Goal: Task Accomplishment & Management: Complete application form

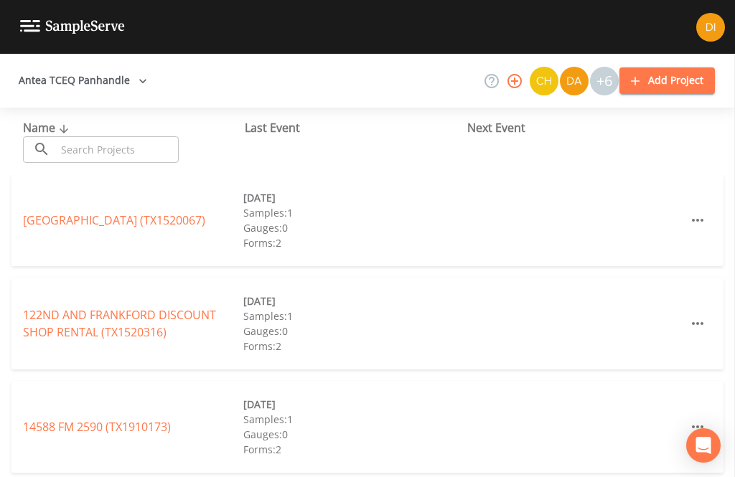
click at [131, 146] on input "text" at bounding box center [117, 149] width 123 height 27
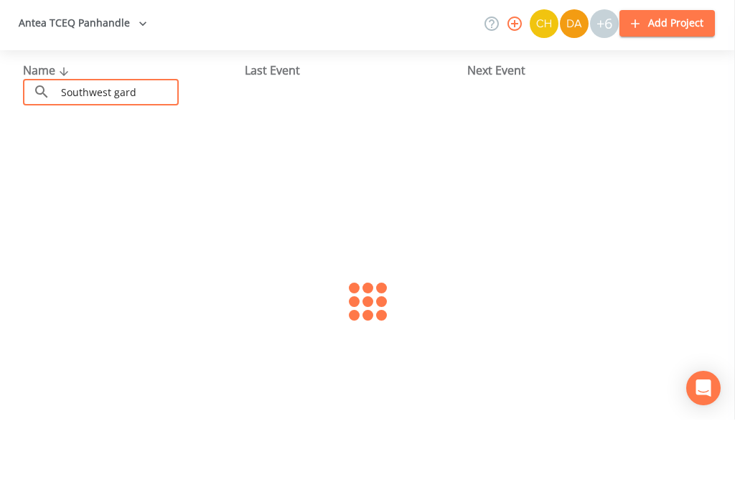
type input "Southwest garde"
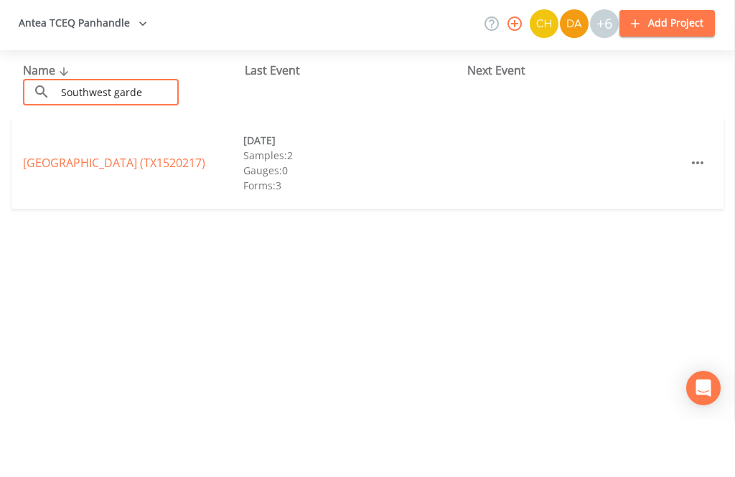
click at [82, 212] on link "[GEOGRAPHIC_DATA] (TX1520217)" at bounding box center [114, 220] width 182 height 16
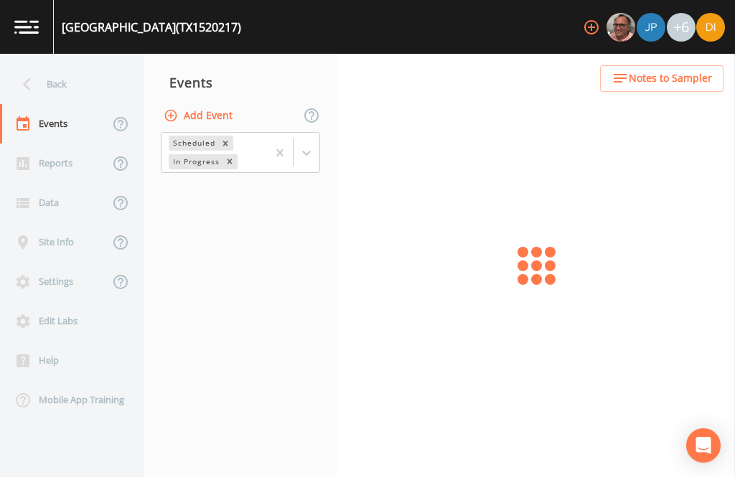
click at [225, 103] on button "Add Event" at bounding box center [200, 116] width 78 height 27
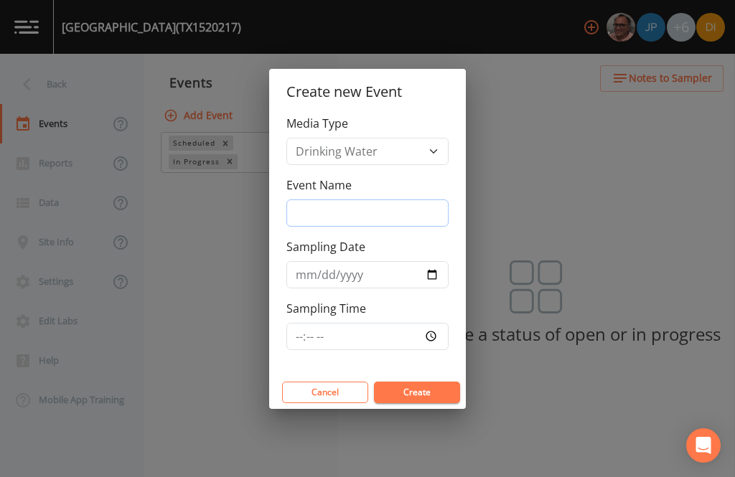
click at [372, 210] on input "Event Name" at bounding box center [367, 213] width 162 height 27
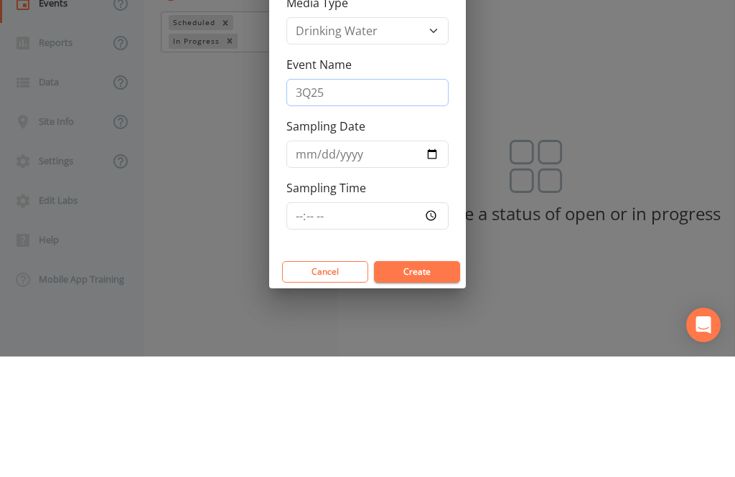
type input "3Q25"
click at [346, 261] on input "Sampling Date" at bounding box center [367, 274] width 162 height 27
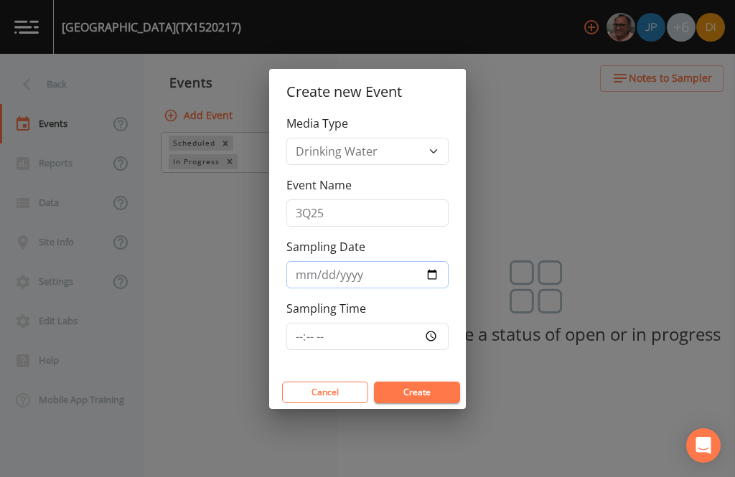
type input "[DATE]"
click at [393, 337] on input "Sampling Time" at bounding box center [367, 336] width 162 height 27
type input "07:15"
click at [436, 390] on button "Create" at bounding box center [417, 393] width 86 height 22
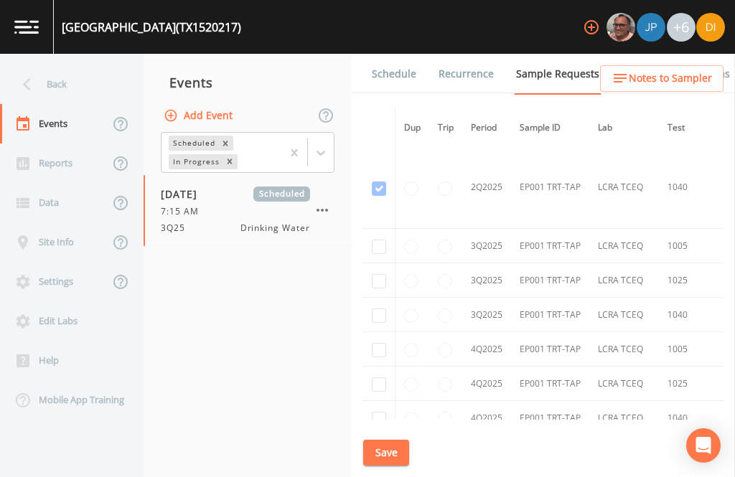
scroll to position [2300, 0]
click at [377, 309] on input "checkbox" at bounding box center [379, 316] width 14 height 14
checkbox input "true"
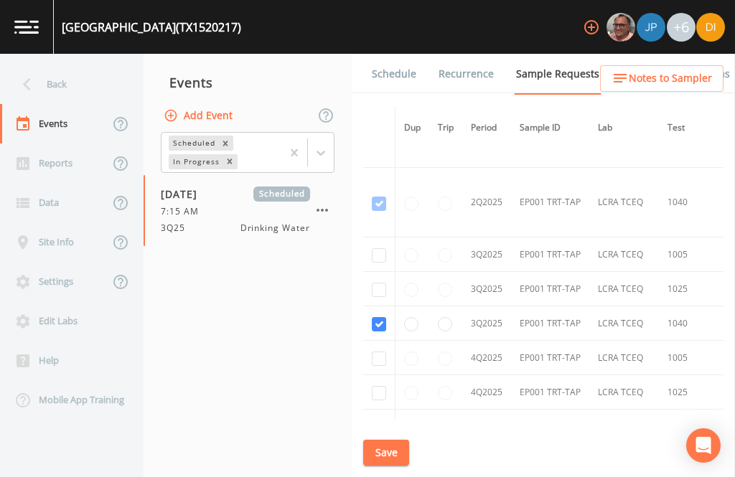
click at [380, 283] on input "checkbox" at bounding box center [379, 290] width 14 height 14
checkbox input "true"
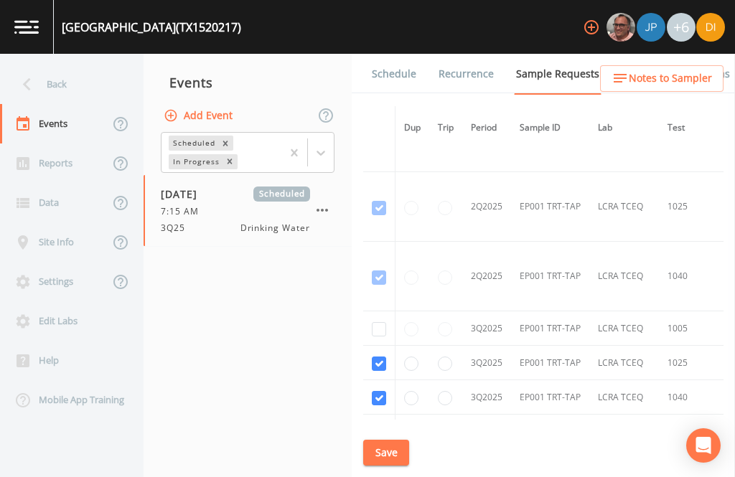
click at [376, 312] on td at bounding box center [379, 329] width 32 height 34
click at [378, 322] on input "checkbox" at bounding box center [379, 329] width 14 height 14
checkbox input "true"
click at [387, 451] on button "Save" at bounding box center [386, 453] width 46 height 27
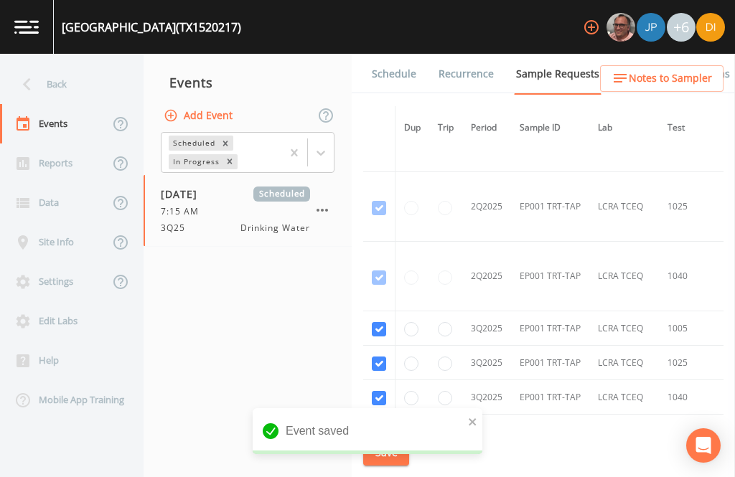
click at [393, 54] on link "Schedule" at bounding box center [394, 74] width 49 height 40
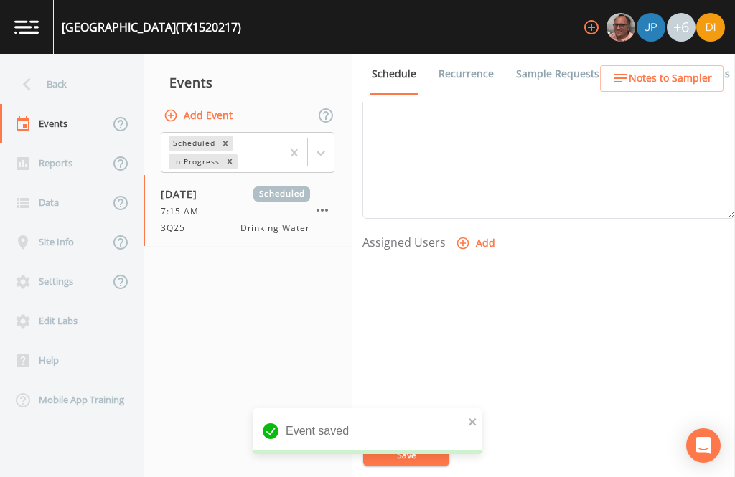
scroll to position [489, 0]
click at [470, 232] on button "Add" at bounding box center [477, 245] width 48 height 27
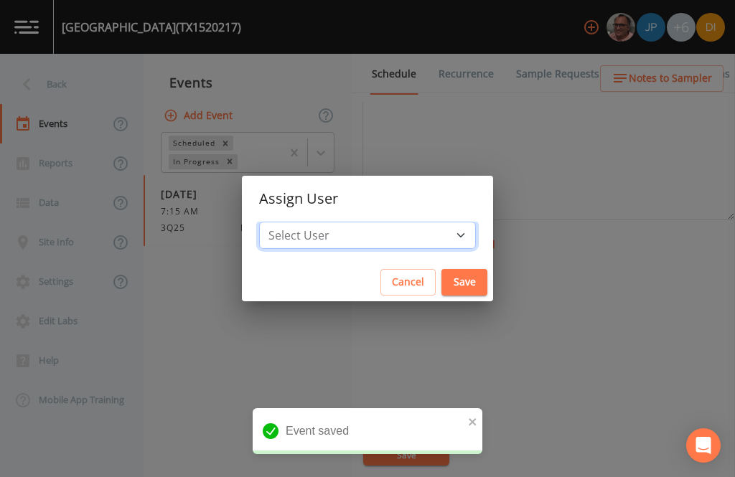
click at [406, 224] on select "Select User [PERSON_NAME] [PERSON_NAME] [PERSON_NAME] [PERSON_NAME] [PERSON_NAM…" at bounding box center [367, 235] width 217 height 27
select select "344ec927-06d4-4db1-b173-80838cd52a46"
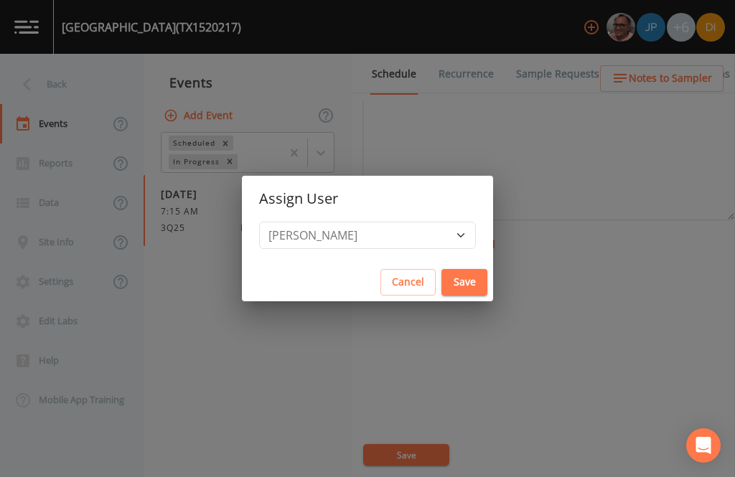
click at [441, 274] on button "Save" at bounding box center [464, 282] width 46 height 27
select select
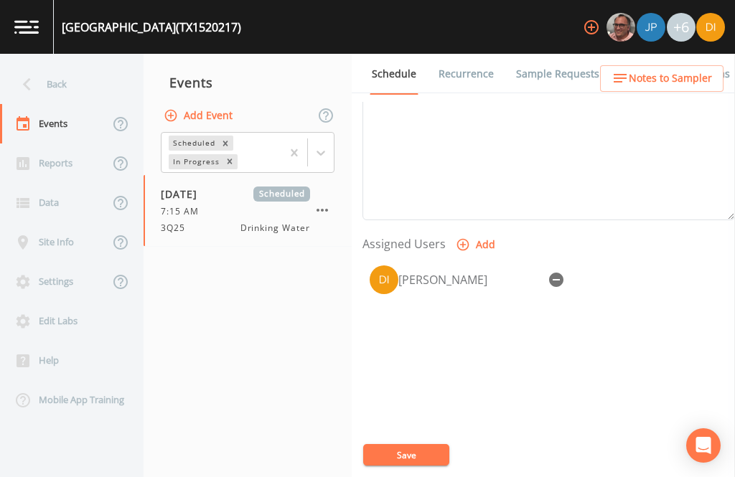
click at [406, 449] on button "Save" at bounding box center [406, 455] width 86 height 22
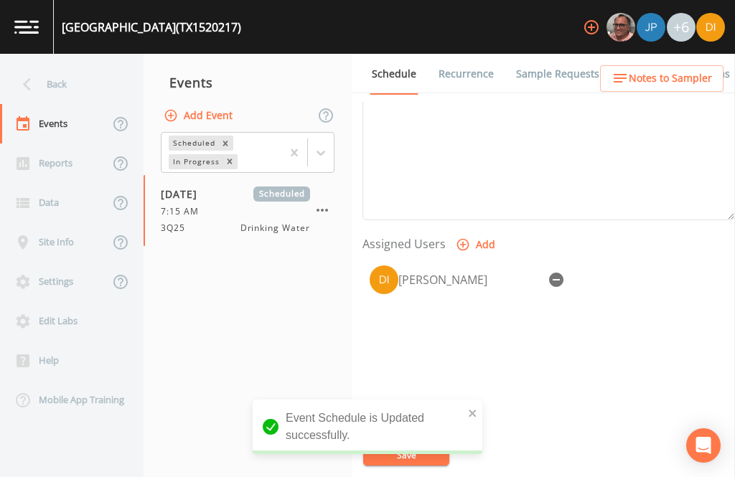
click at [67, 65] on div "Back" at bounding box center [64, 84] width 129 height 39
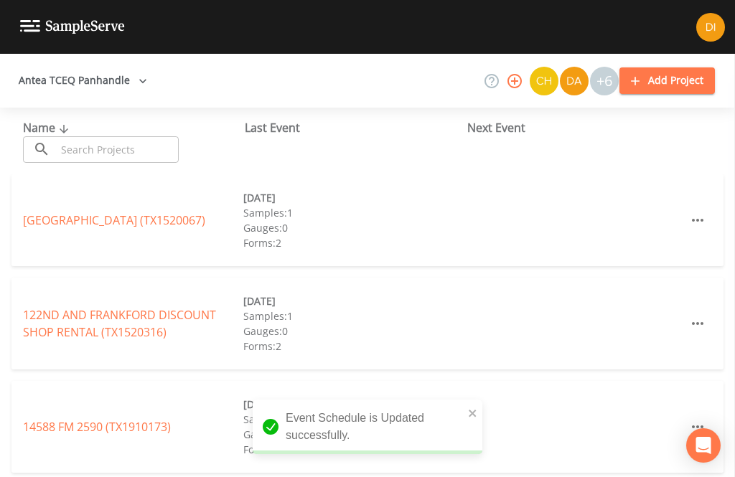
click at [140, 136] on input "text" at bounding box center [117, 149] width 123 height 27
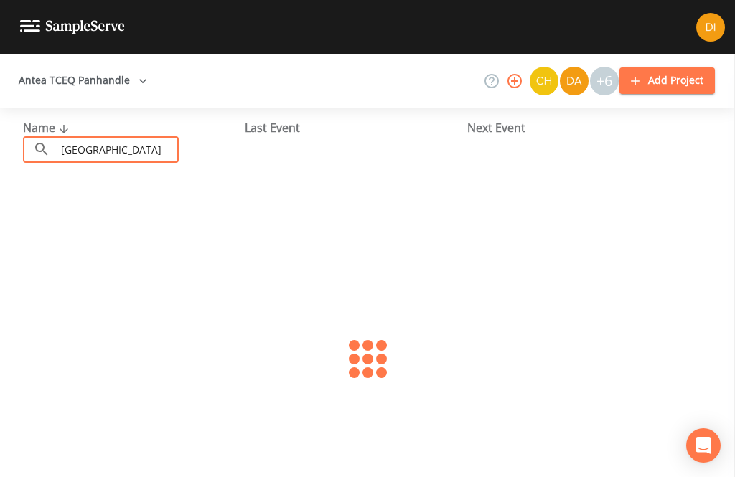
type input "North univer"
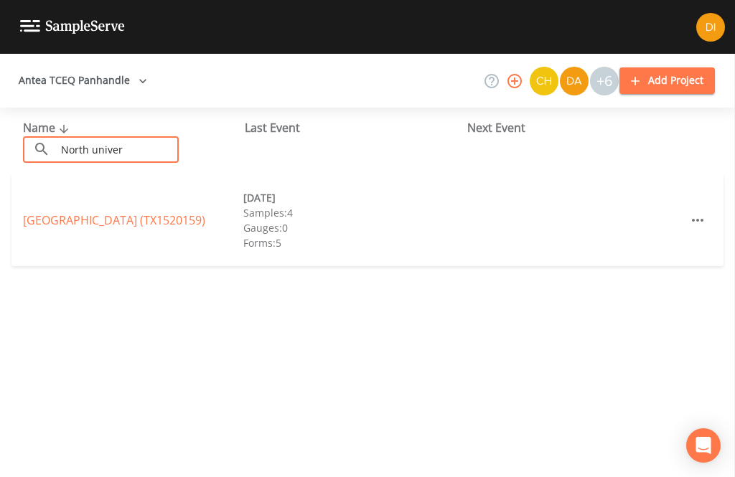
click at [99, 212] on link "[GEOGRAPHIC_DATA] (TX1520159)" at bounding box center [114, 220] width 182 height 16
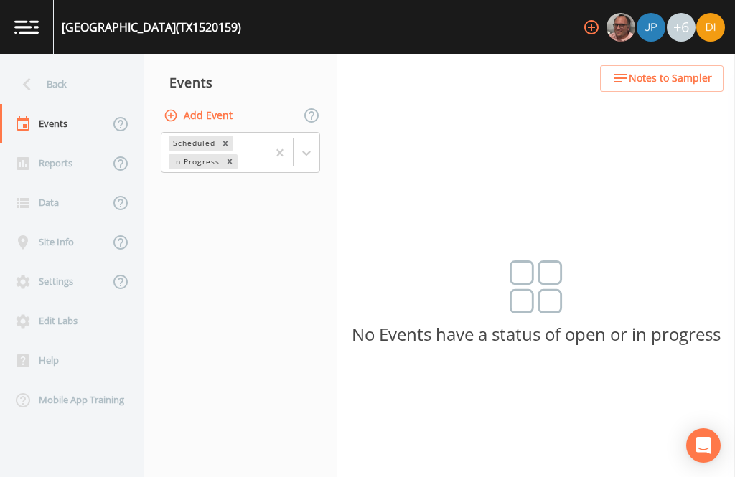
click at [221, 103] on button "Add Event" at bounding box center [200, 116] width 78 height 27
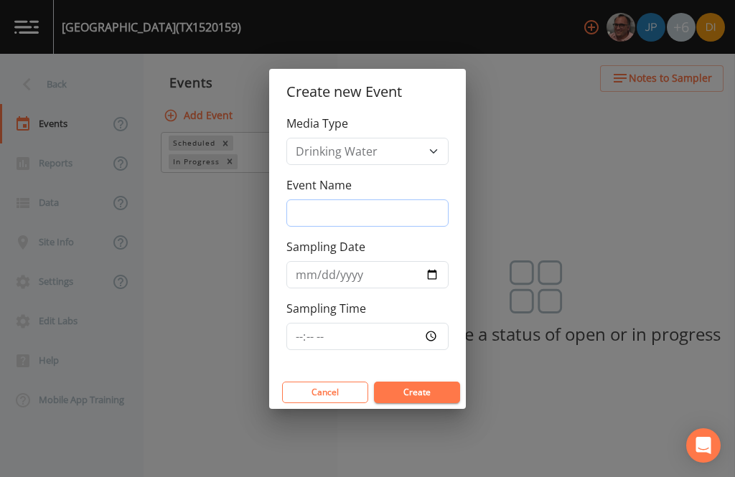
click at [365, 208] on input "Event Name" at bounding box center [367, 213] width 162 height 27
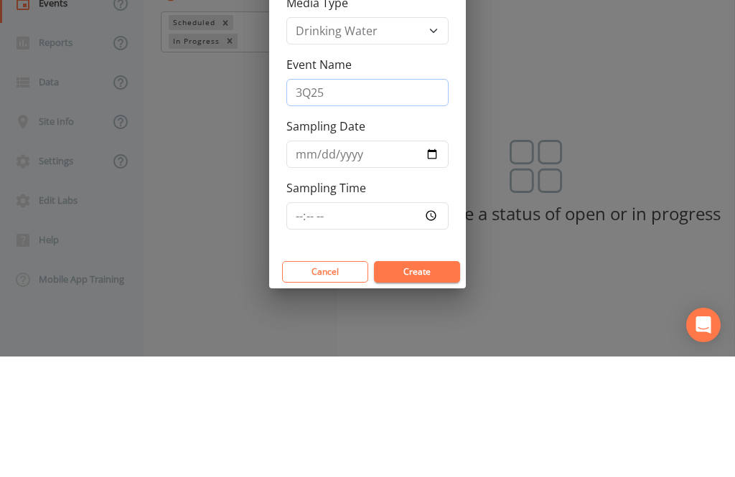
type input "3Q25"
click at [318, 261] on input "Sampling Date" at bounding box center [367, 274] width 162 height 27
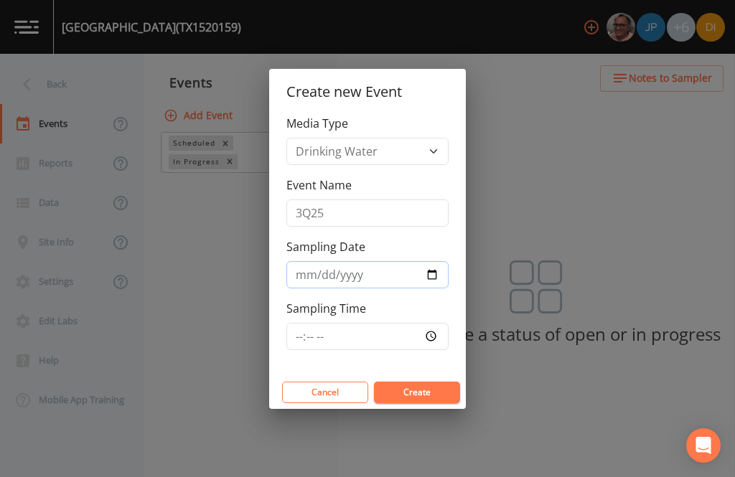
type input "[DATE]"
click at [396, 329] on input "Sampling Time" at bounding box center [367, 336] width 162 height 27
type input "07:45"
click at [434, 388] on button "Create" at bounding box center [417, 393] width 86 height 22
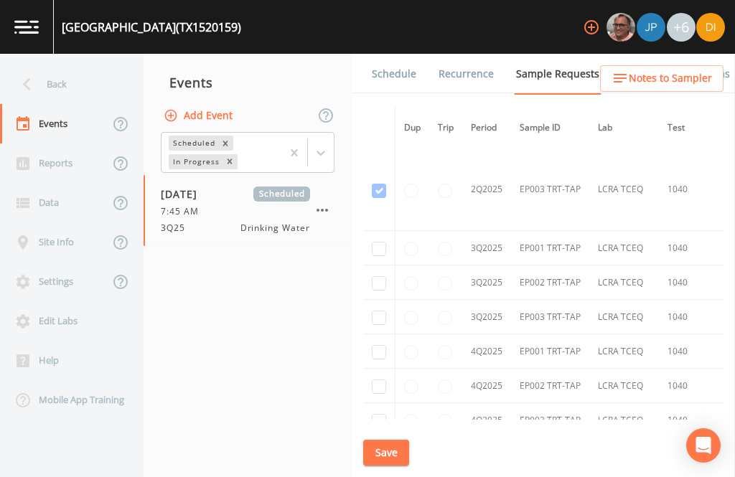
scroll to position [4466, 0]
click at [376, 231] on td at bounding box center [379, 248] width 32 height 34
click at [373, 242] on input "checkbox" at bounding box center [379, 249] width 14 height 14
checkbox input "true"
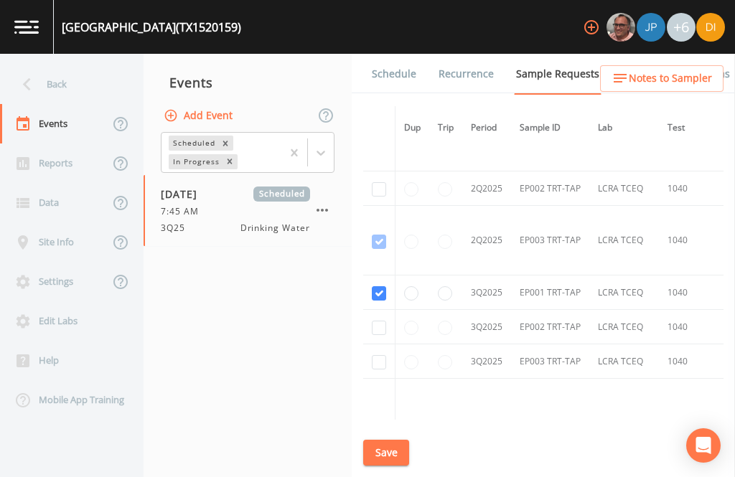
scroll to position [3737, 0]
click at [376, 320] on input "checkbox" at bounding box center [379, 327] width 14 height 14
checkbox input "true"
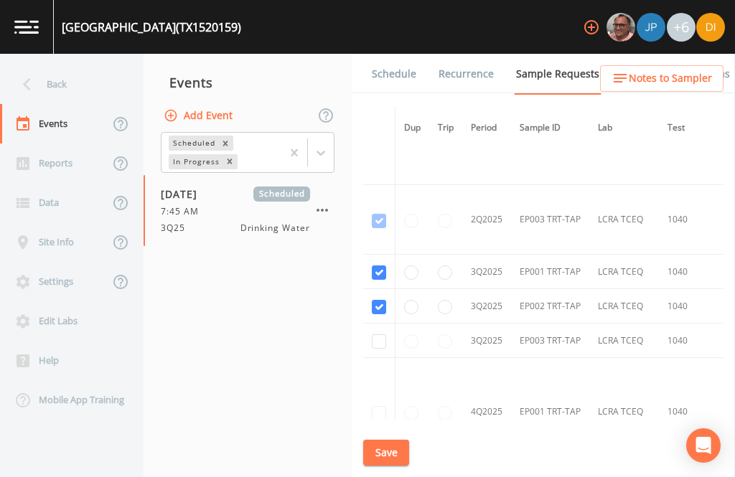
scroll to position [3905, 0]
click at [385, 453] on button "Save" at bounding box center [386, 453] width 46 height 27
click at [394, 54] on link "Schedule" at bounding box center [394, 74] width 49 height 40
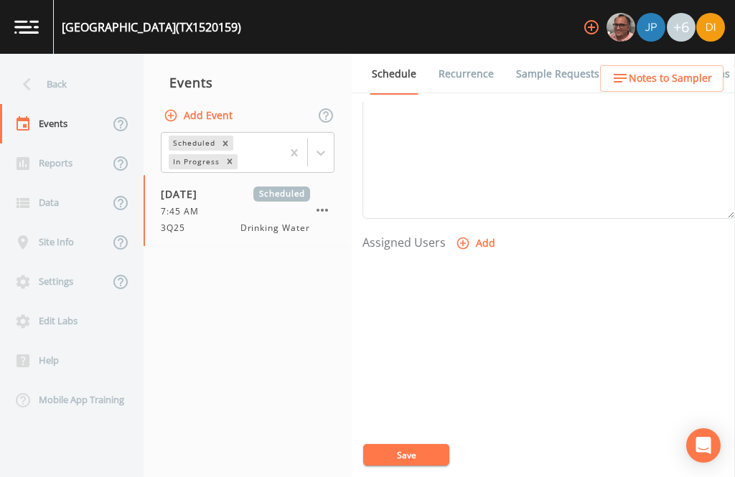
scroll to position [489, 0]
click at [477, 232] on button "Add" at bounding box center [477, 245] width 48 height 27
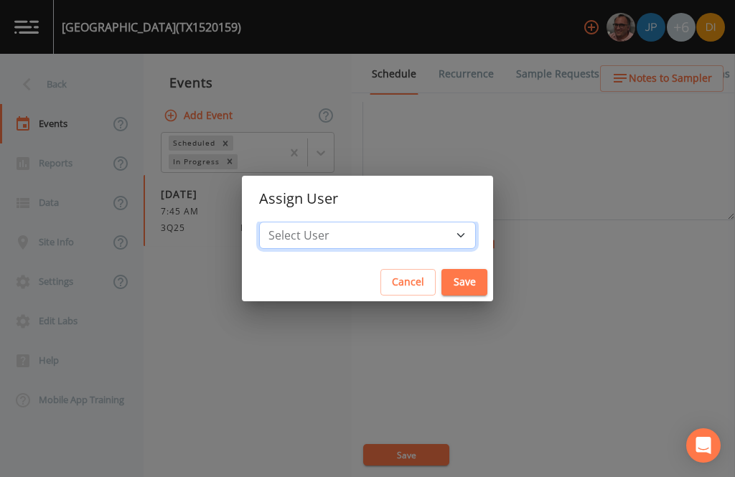
click at [408, 231] on select "Select User [PERSON_NAME] [PERSON_NAME] [PERSON_NAME] [PERSON_NAME] [PERSON_NAM…" at bounding box center [367, 235] width 217 height 27
select select "344ec927-06d4-4db1-b173-80838cd52a46"
click at [441, 277] on button "Save" at bounding box center [464, 282] width 46 height 27
select select
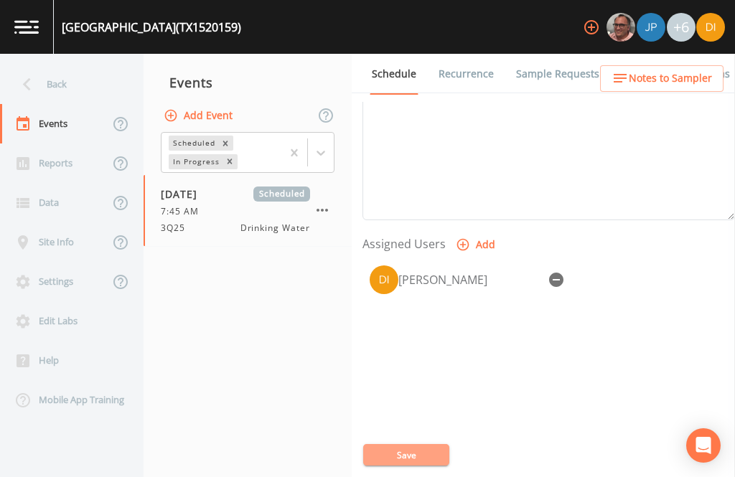
click at [423, 453] on button "Save" at bounding box center [406, 455] width 86 height 22
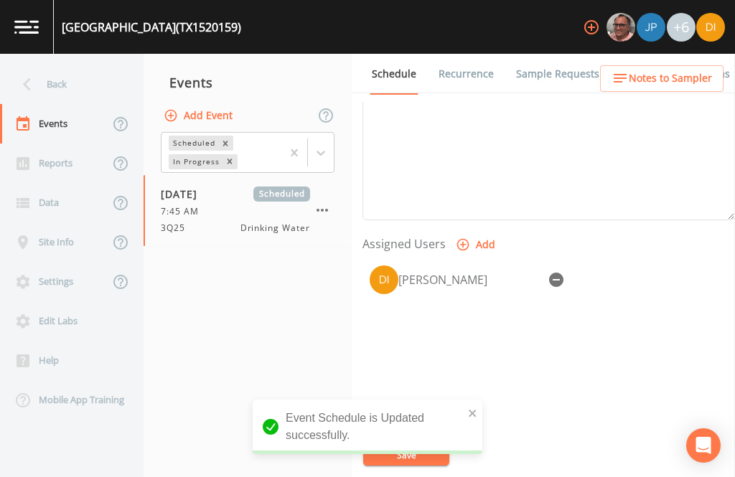
click at [66, 65] on div "Back" at bounding box center [64, 84] width 129 height 39
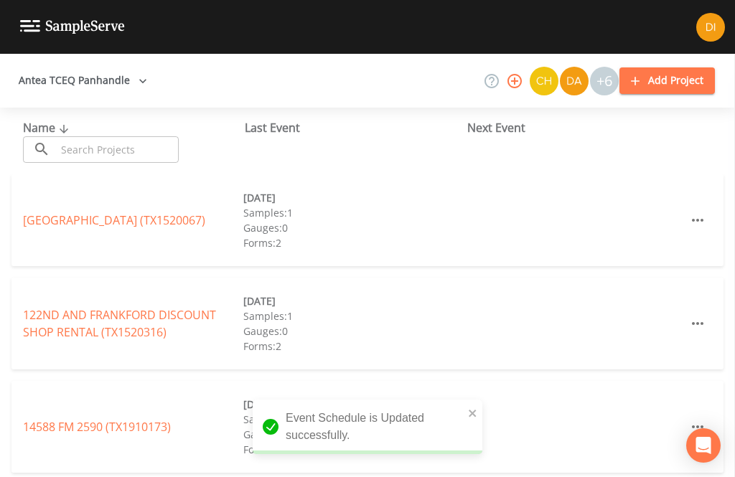
click at [124, 136] on input "text" at bounding box center [117, 149] width 123 height 27
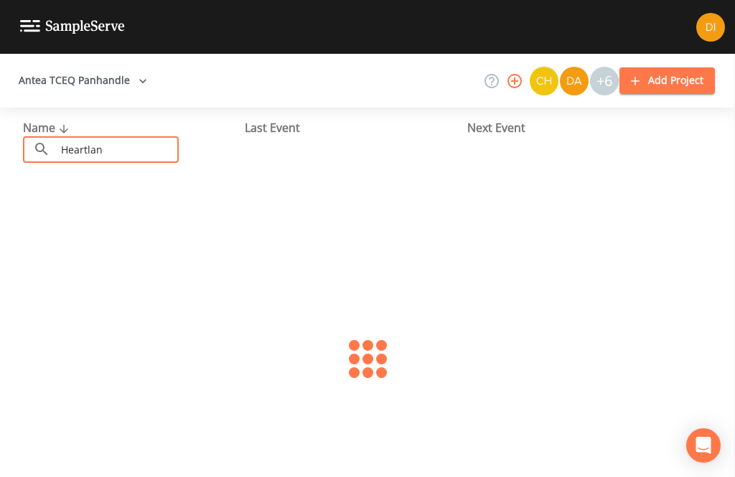
type input "Heartland"
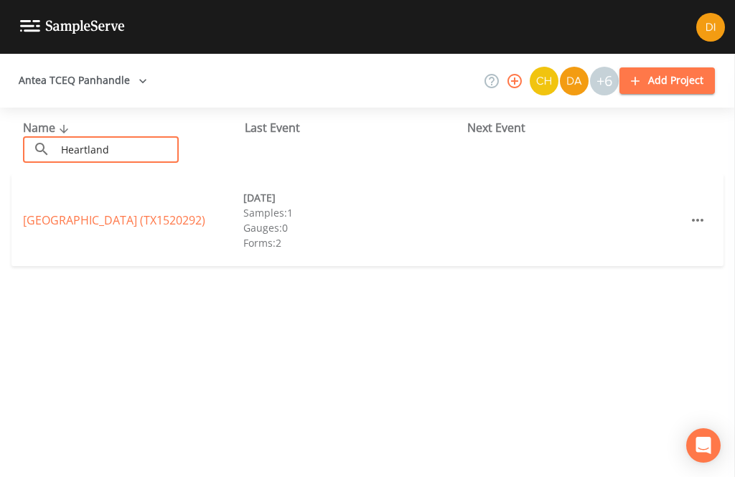
click at [158, 212] on link "[GEOGRAPHIC_DATA] (TX1520292)" at bounding box center [114, 220] width 182 height 16
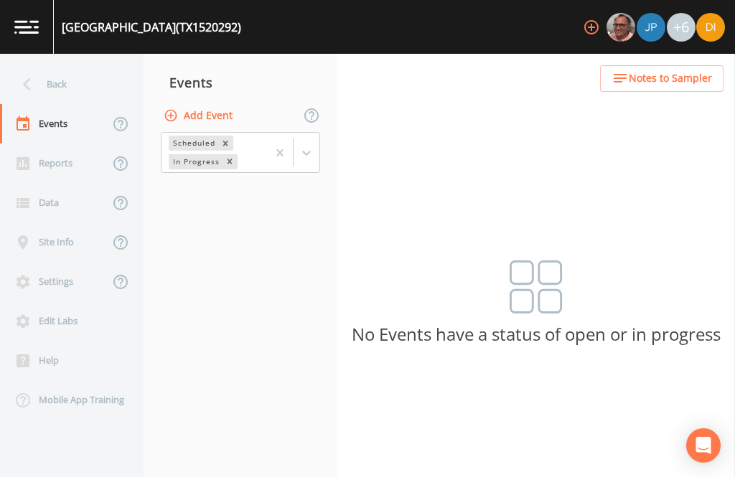
click at [228, 103] on button "Add Event" at bounding box center [200, 116] width 78 height 27
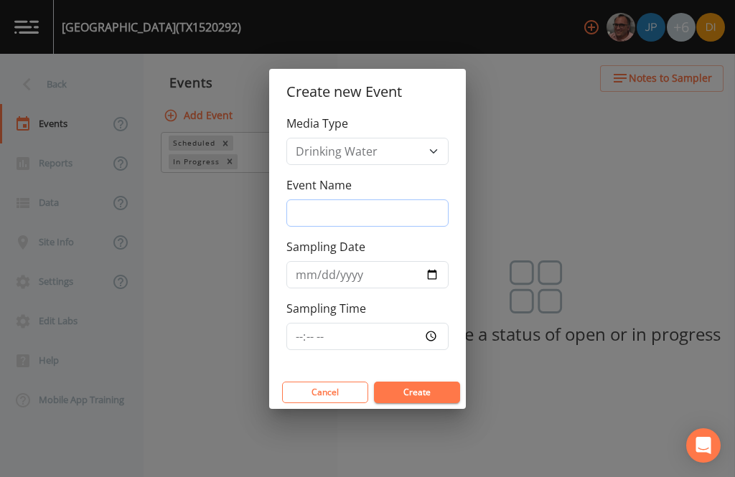
click at [402, 208] on input "Event Name" at bounding box center [367, 213] width 162 height 27
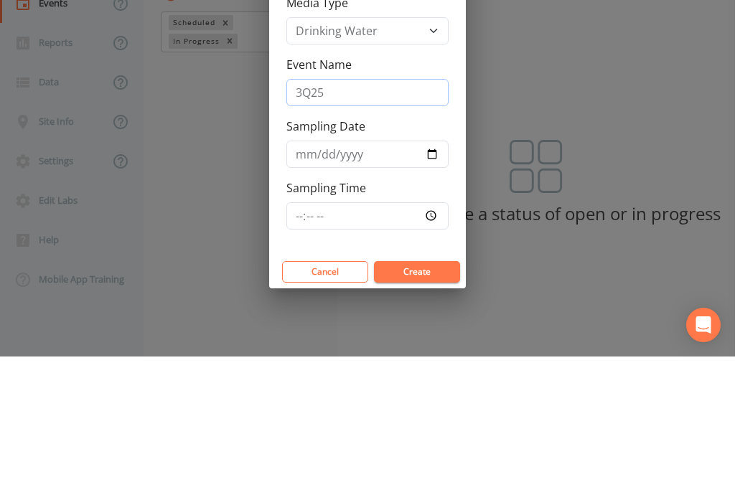
type input "3Q25"
click at [373, 261] on input "Sampling Date" at bounding box center [367, 274] width 162 height 27
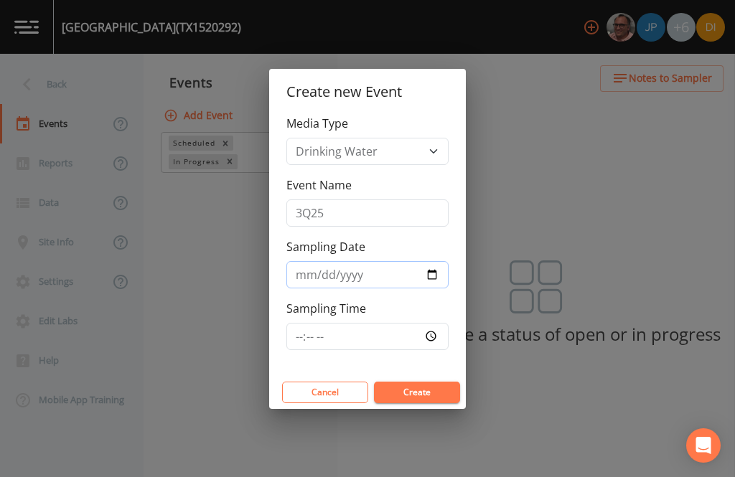
type input "[DATE]"
click at [384, 339] on input "Sampling Time" at bounding box center [367, 336] width 162 height 27
type input "08:15"
click at [426, 388] on button "Create" at bounding box center [417, 393] width 86 height 22
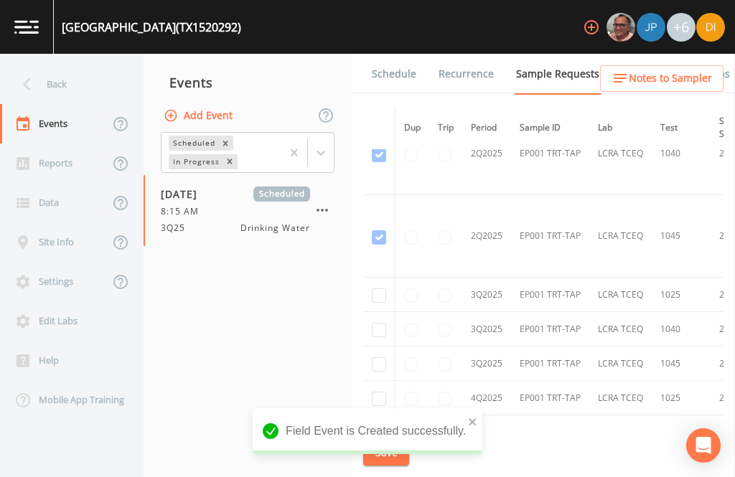
scroll to position [1768, 0]
click at [369, 281] on td at bounding box center [379, 298] width 32 height 34
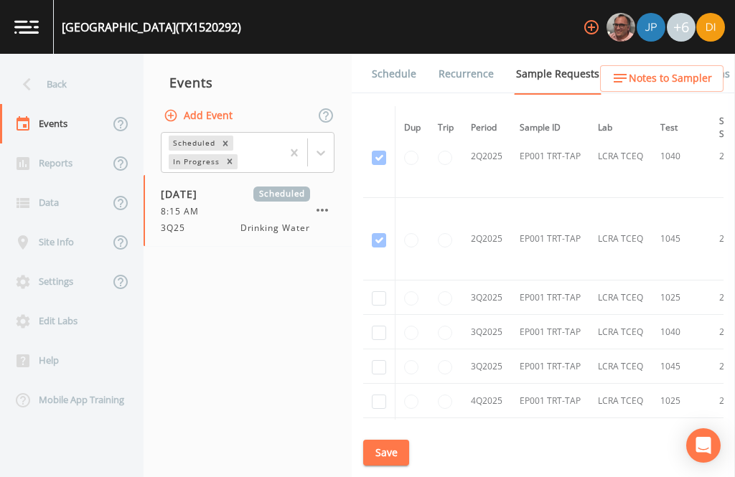
click at [378, 291] on input "checkbox" at bounding box center [379, 298] width 14 height 14
checkbox input "true"
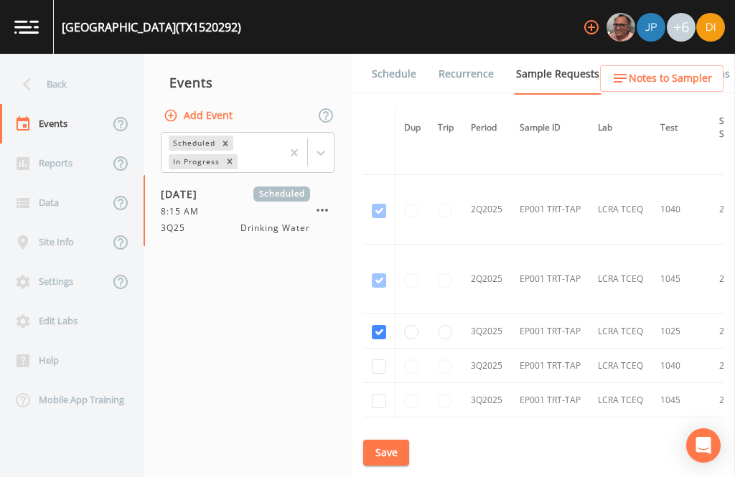
scroll to position [1430, 0]
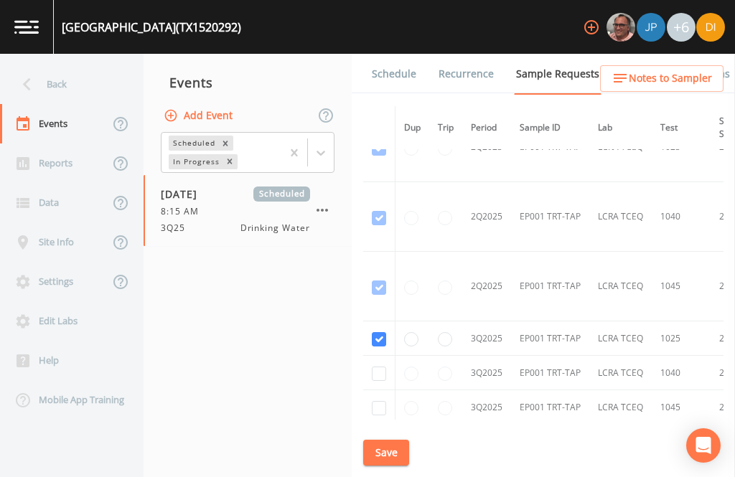
click at [380, 367] on input "checkbox" at bounding box center [379, 374] width 14 height 14
checkbox input "true"
click at [378, 401] on input "checkbox" at bounding box center [379, 408] width 14 height 14
checkbox input "true"
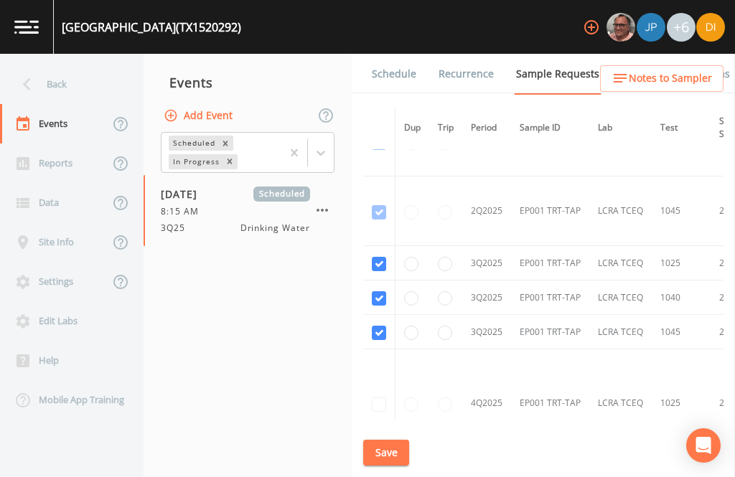
scroll to position [1504, 0]
click at [395, 449] on button "Save" at bounding box center [386, 453] width 46 height 27
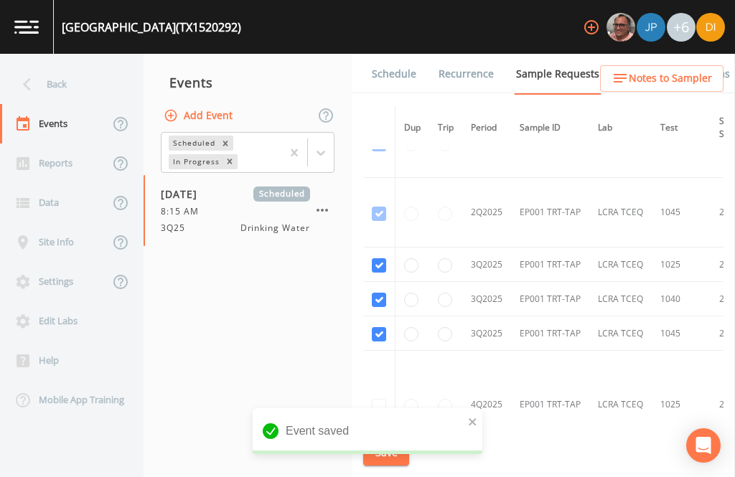
click at [399, 54] on link "Schedule" at bounding box center [394, 74] width 49 height 40
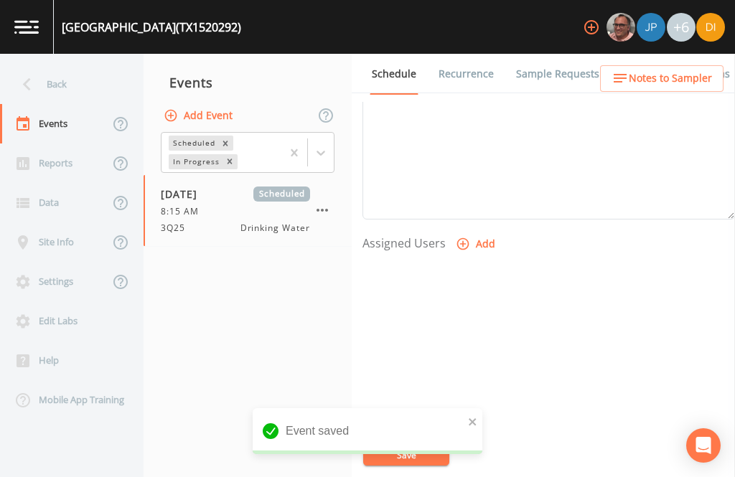
scroll to position [489, 0]
click at [472, 232] on button "Add" at bounding box center [477, 245] width 48 height 27
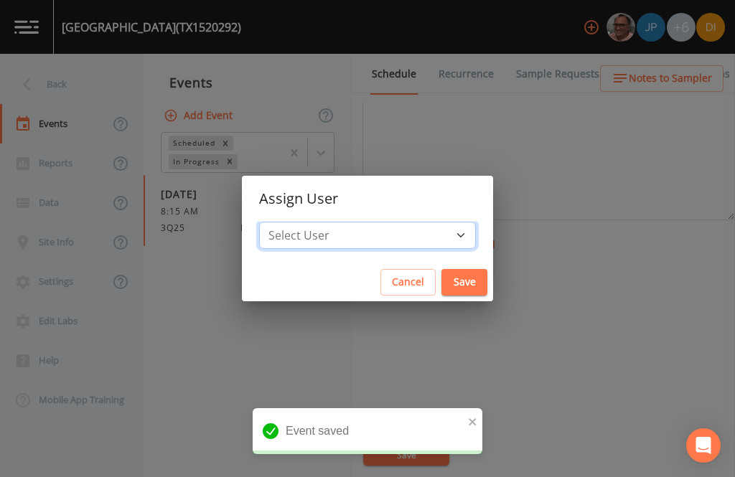
click at [408, 233] on select "Select User [PERSON_NAME] [PERSON_NAME] [PERSON_NAME] [PERSON_NAME] [PERSON_NAM…" at bounding box center [367, 235] width 217 height 27
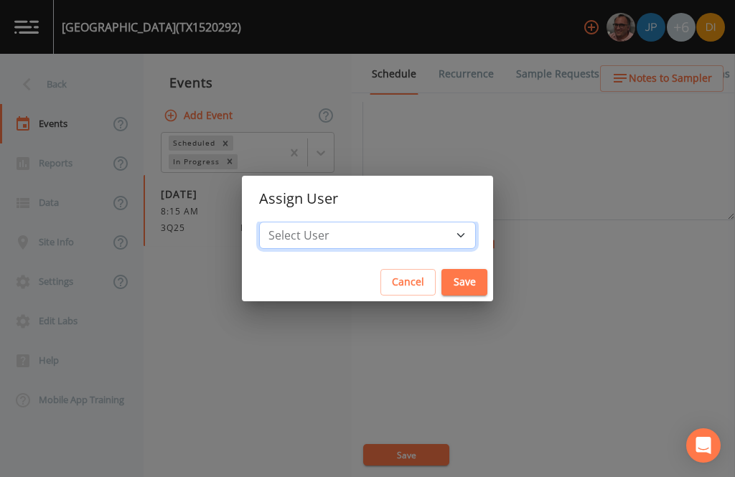
select select "344ec927-06d4-4db1-b173-80838cd52a46"
click at [441, 275] on button "Save" at bounding box center [464, 282] width 46 height 27
select select
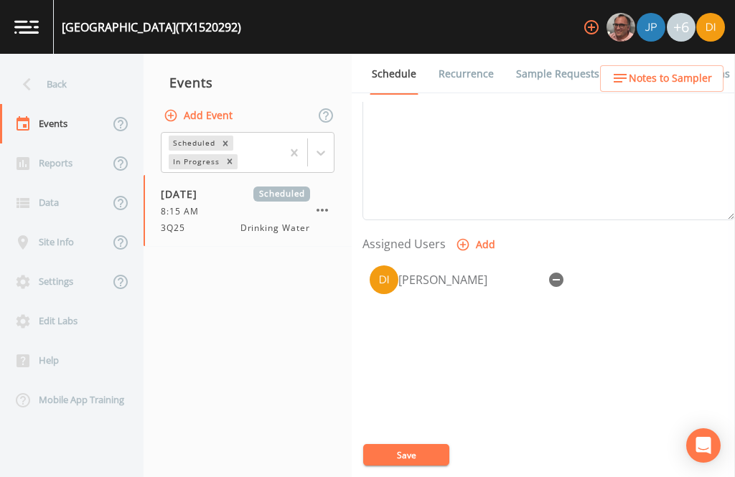
click at [401, 454] on button "Save" at bounding box center [406, 455] width 86 height 22
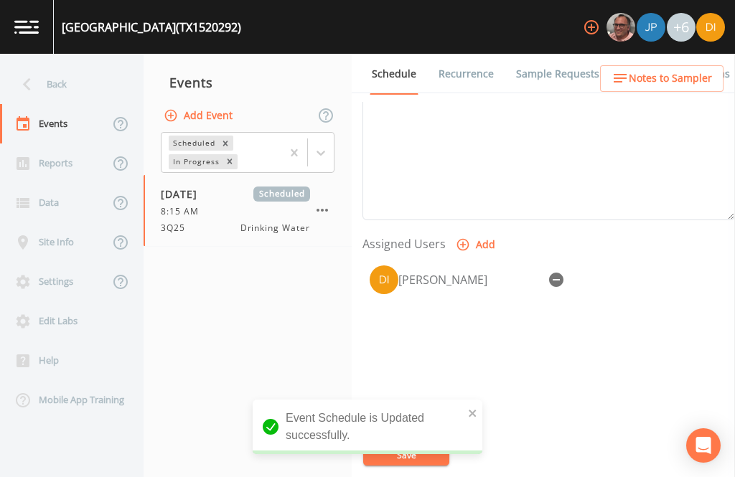
click at [67, 65] on div "Back" at bounding box center [64, 84] width 129 height 39
